Goal: Information Seeking & Learning: Learn about a topic

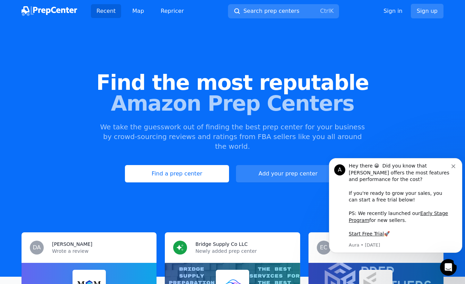
click at [453, 165] on icon "Dismiss notification" at bounding box center [453, 166] width 4 height 4
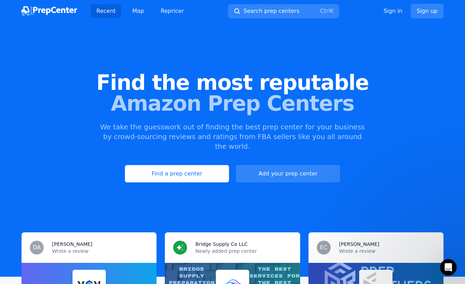
click at [156, 165] on link "Find a prep center" at bounding box center [177, 173] width 104 height 17
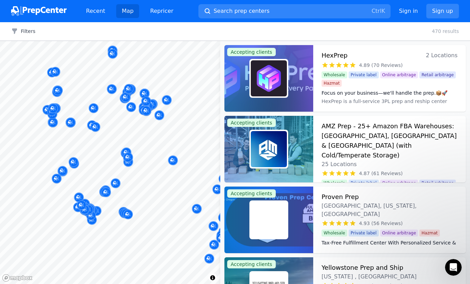
click at [234, 81] on div "Map © Mapbox © OpenStreetMap Improve this map Accepting clients HexPrep 2 Locat…" at bounding box center [235, 162] width 470 height 243
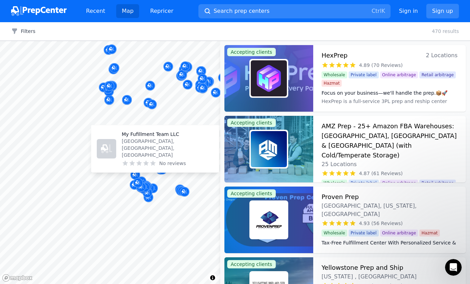
click at [150, 153] on body "Recent Map Repricer Search prep centers Ctrl K Open main menu Sign in Sign up F…" at bounding box center [235, 142] width 470 height 284
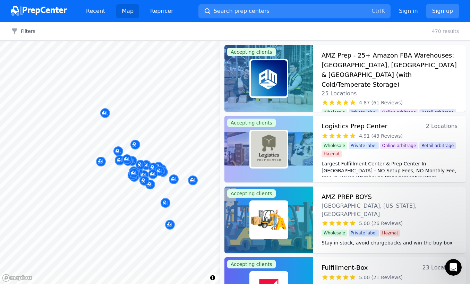
click at [24, 29] on button "Filters" at bounding box center [23, 31] width 24 height 7
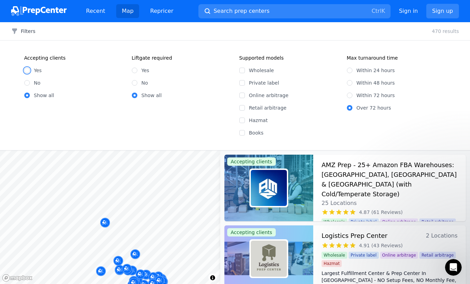
click at [26, 71] on input "Yes" at bounding box center [27, 71] width 6 height 6
radio input "true"
click at [135, 81] on input "No" at bounding box center [135, 83] width 6 height 6
radio input "true"
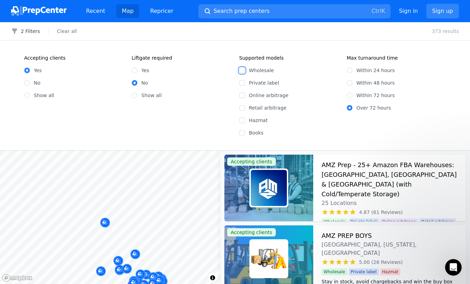
click at [244, 72] on input "Wholesale" at bounding box center [242, 71] width 6 height 6
checkbox input "true"
click at [348, 80] on input "Within 48 hours" at bounding box center [350, 83] width 6 height 6
radio input "true"
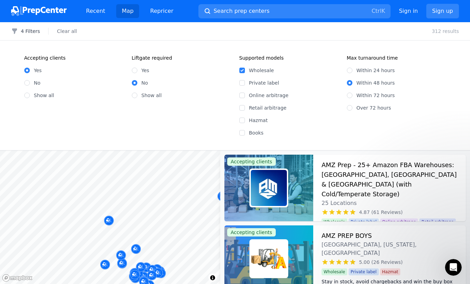
click at [24, 33] on button "4 Filters" at bounding box center [25, 31] width 29 height 7
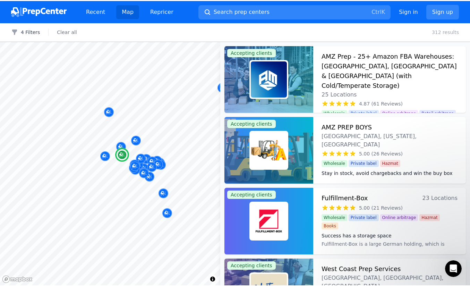
scroll to position [35, 0]
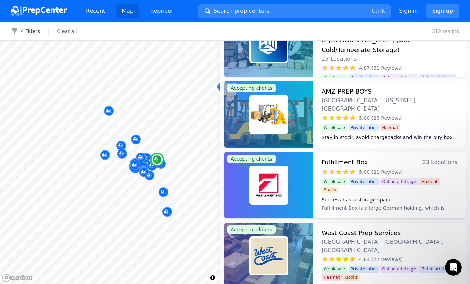
click at [284, 176] on img at bounding box center [269, 185] width 36 height 36
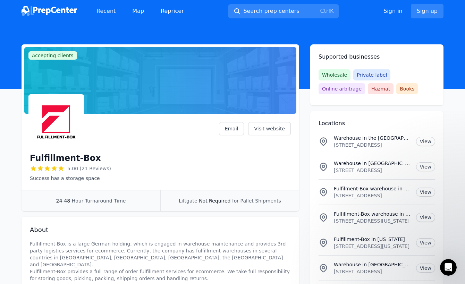
click at [270, 130] on link "Visit website" at bounding box center [269, 128] width 43 height 13
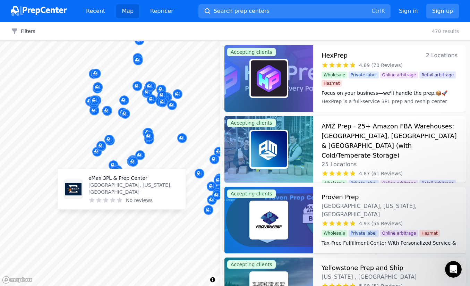
click at [115, 207] on body "Recent Map Repricer Search prep centers Ctrl K Open main menu Sign in Sign up F…" at bounding box center [235, 143] width 470 height 286
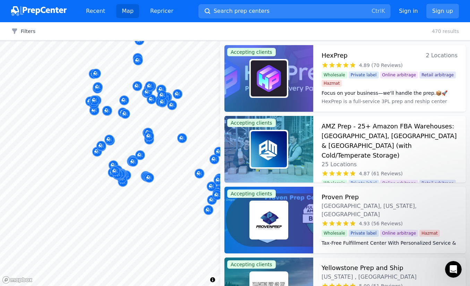
click at [116, 194] on div at bounding box center [112, 195] width 133 height 6
click at [115, 195] on div at bounding box center [112, 195] width 133 height 6
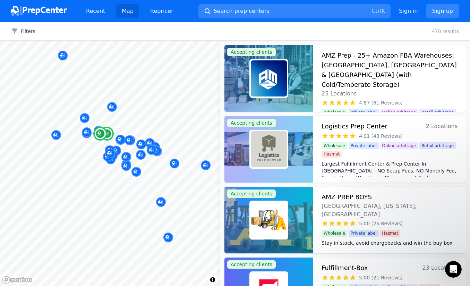
click at [299, 146] on div at bounding box center [268, 149] width 89 height 67
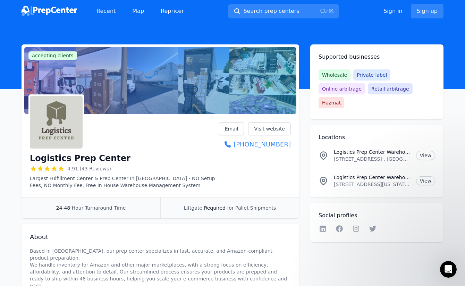
click at [265, 134] on link "Visit website" at bounding box center [269, 128] width 43 height 13
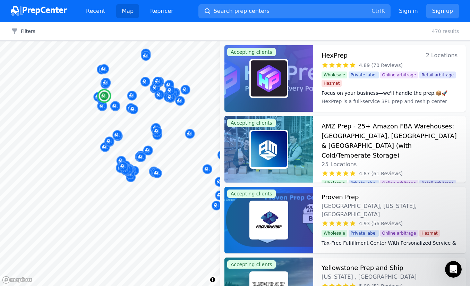
click at [290, 207] on div "Map © Mapbox © OpenStreetMap Improve this map Accepting clients HexPrep 2 Locat…" at bounding box center [235, 163] width 470 height 245
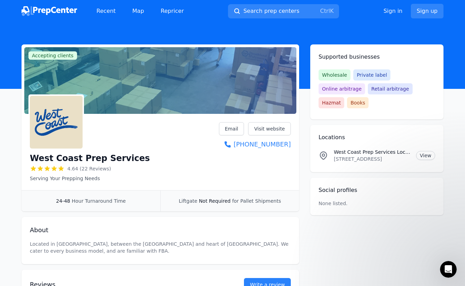
click at [270, 125] on link "Visit website" at bounding box center [269, 128] width 43 height 13
